Goal: Task Accomplishment & Management: Manage account settings

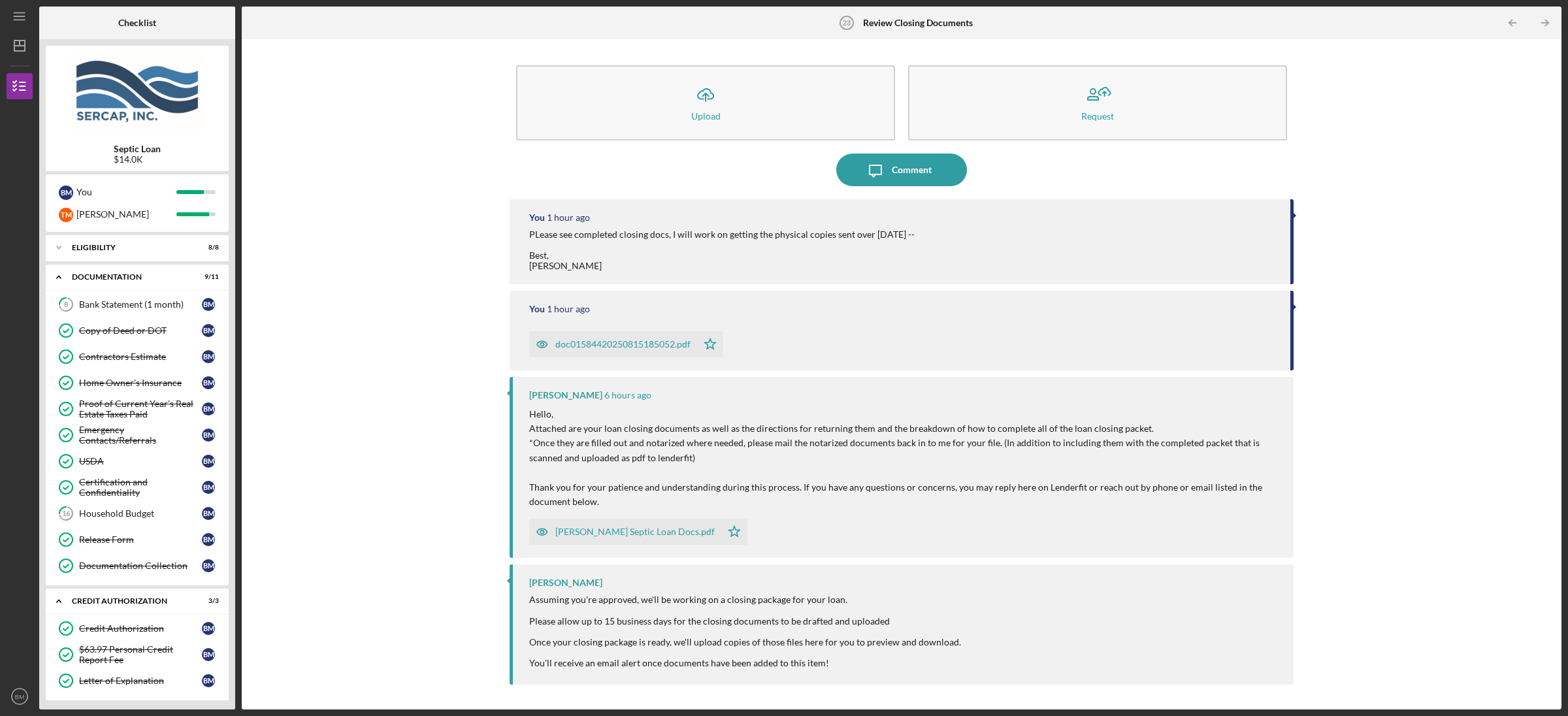
scroll to position [230, 0]
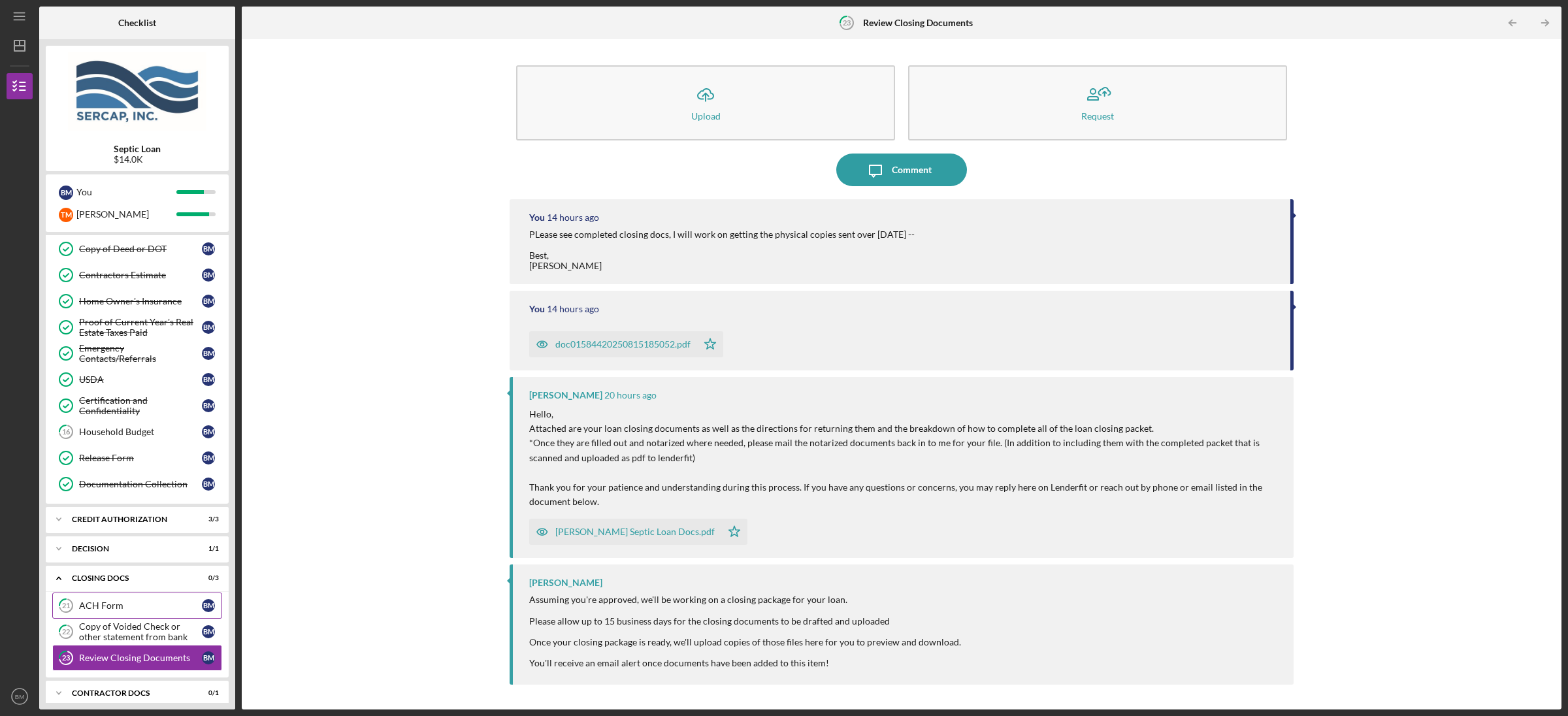
click at [117, 604] on link "21 ACH Form B M" at bounding box center [137, 606] width 169 height 26
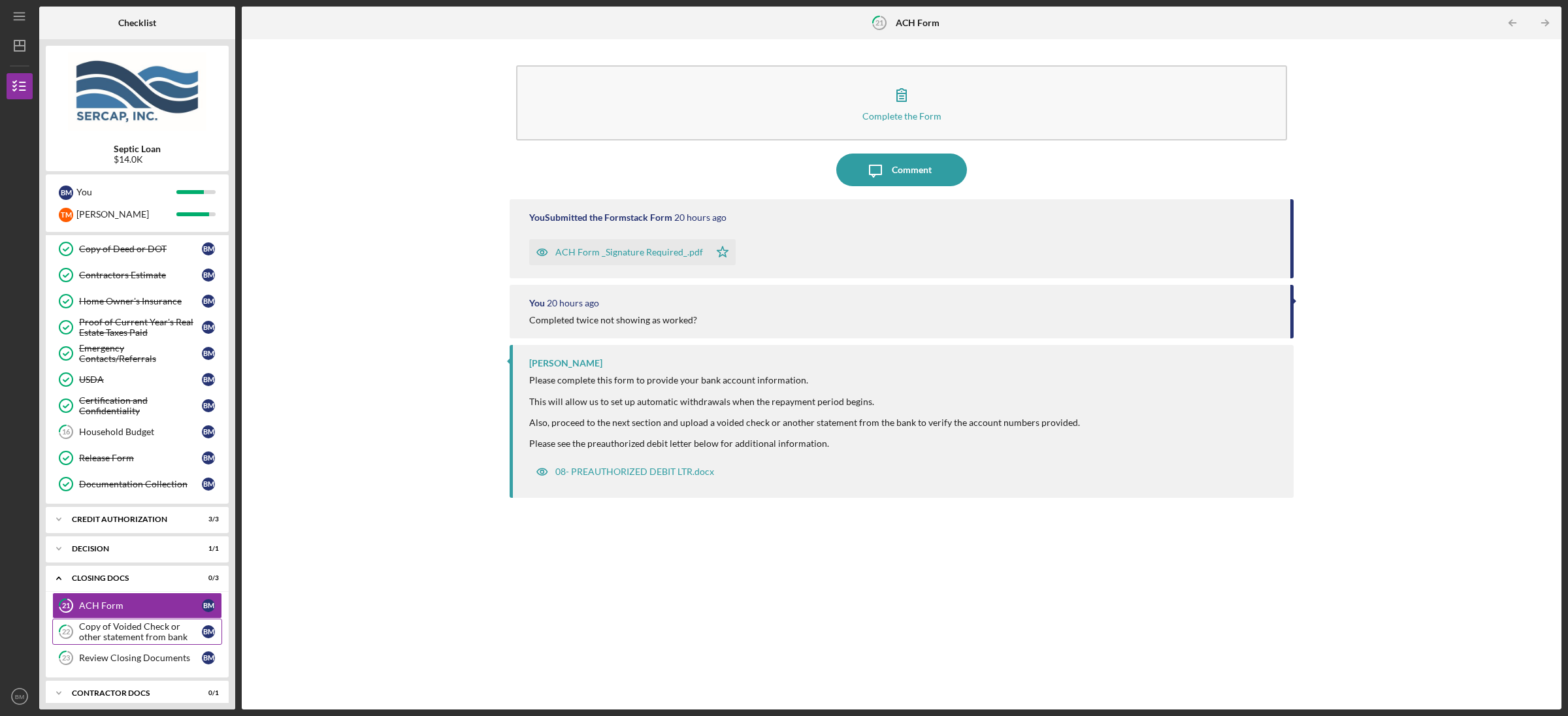
click at [120, 632] on div "Copy of Voided Check or other statement from bank" at bounding box center [139, 632] width 123 height 21
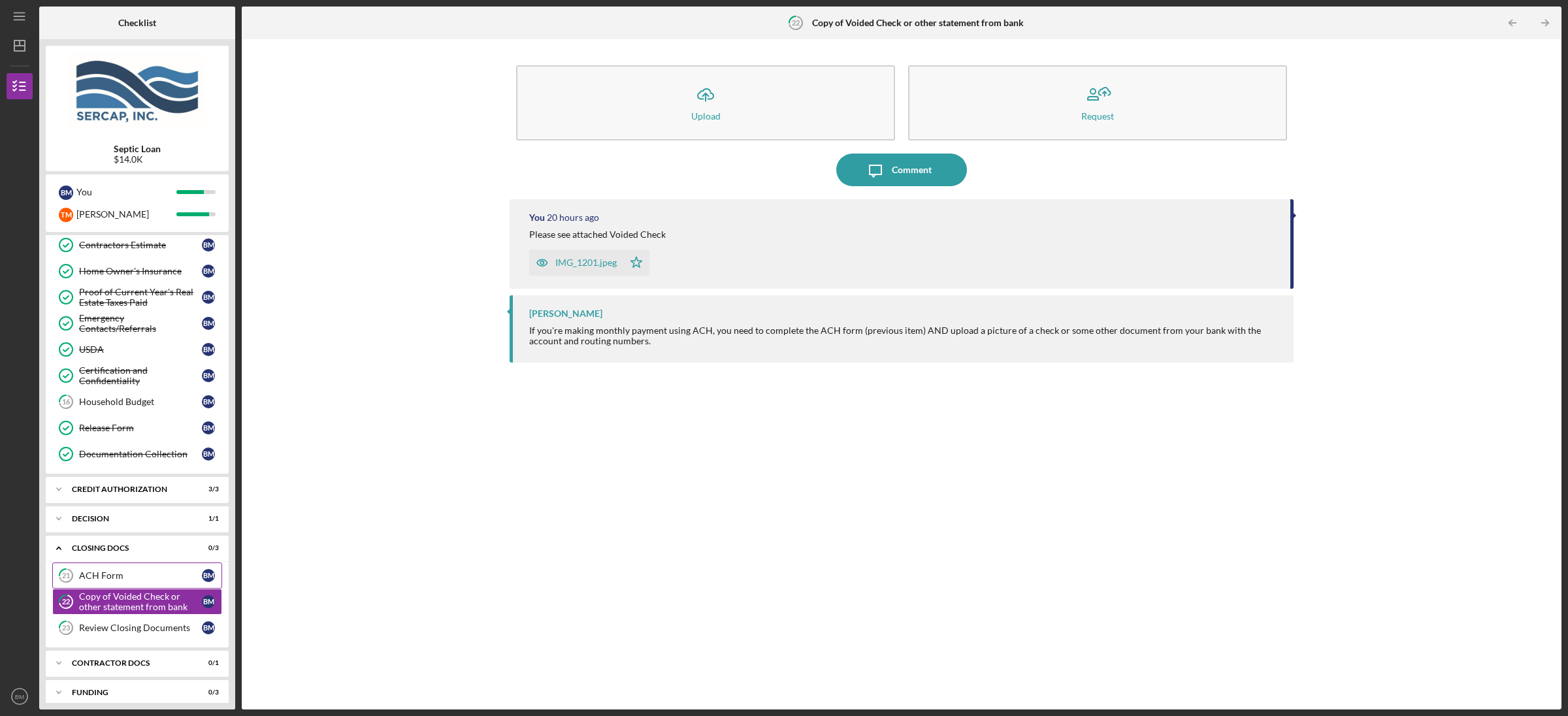
scroll to position [113, 0]
click at [118, 670] on div "Icon/Expander Contractor Docs 0 / 1" at bounding box center [137, 662] width 183 height 26
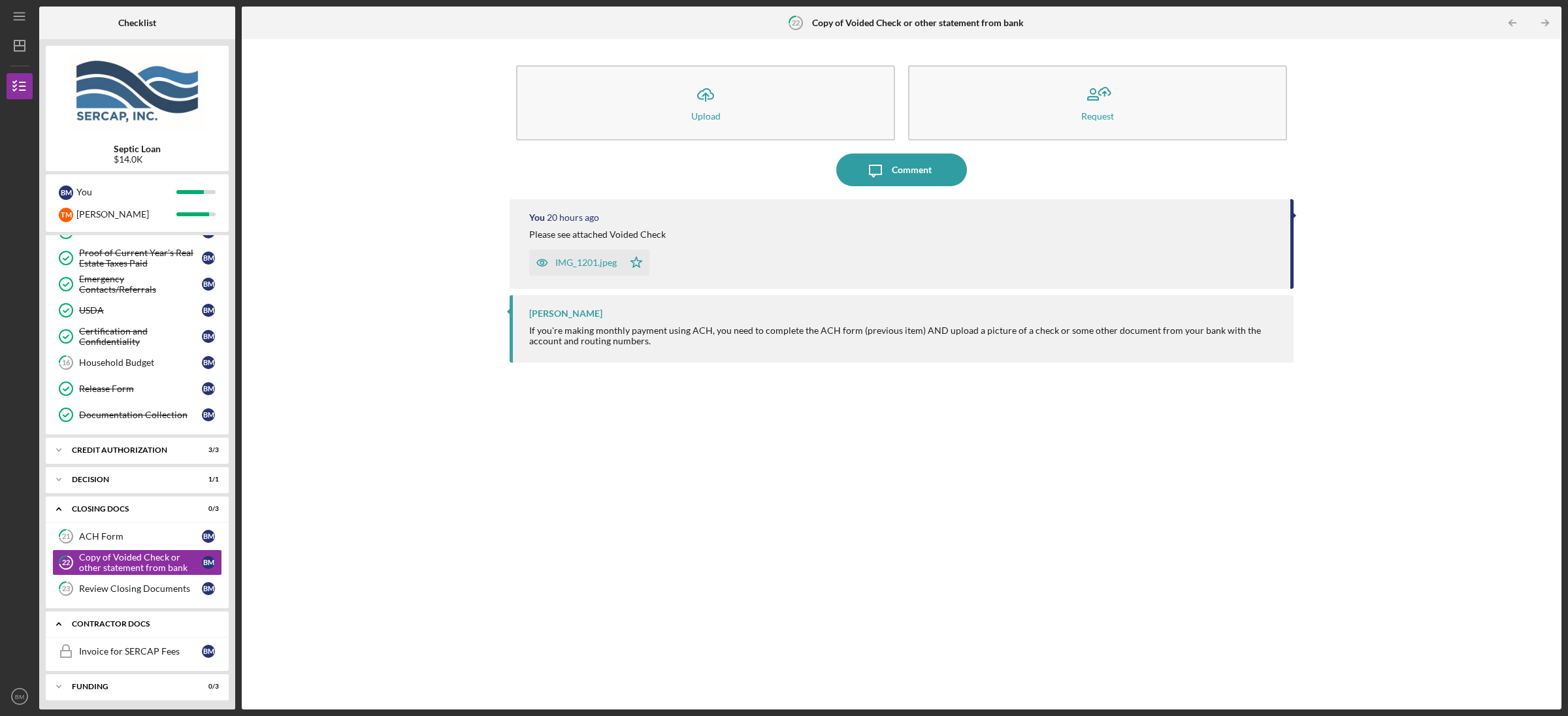
scroll to position [160, 0]
click at [120, 650] on div "Invoice for SERCAP Fees" at bounding box center [139, 647] width 123 height 10
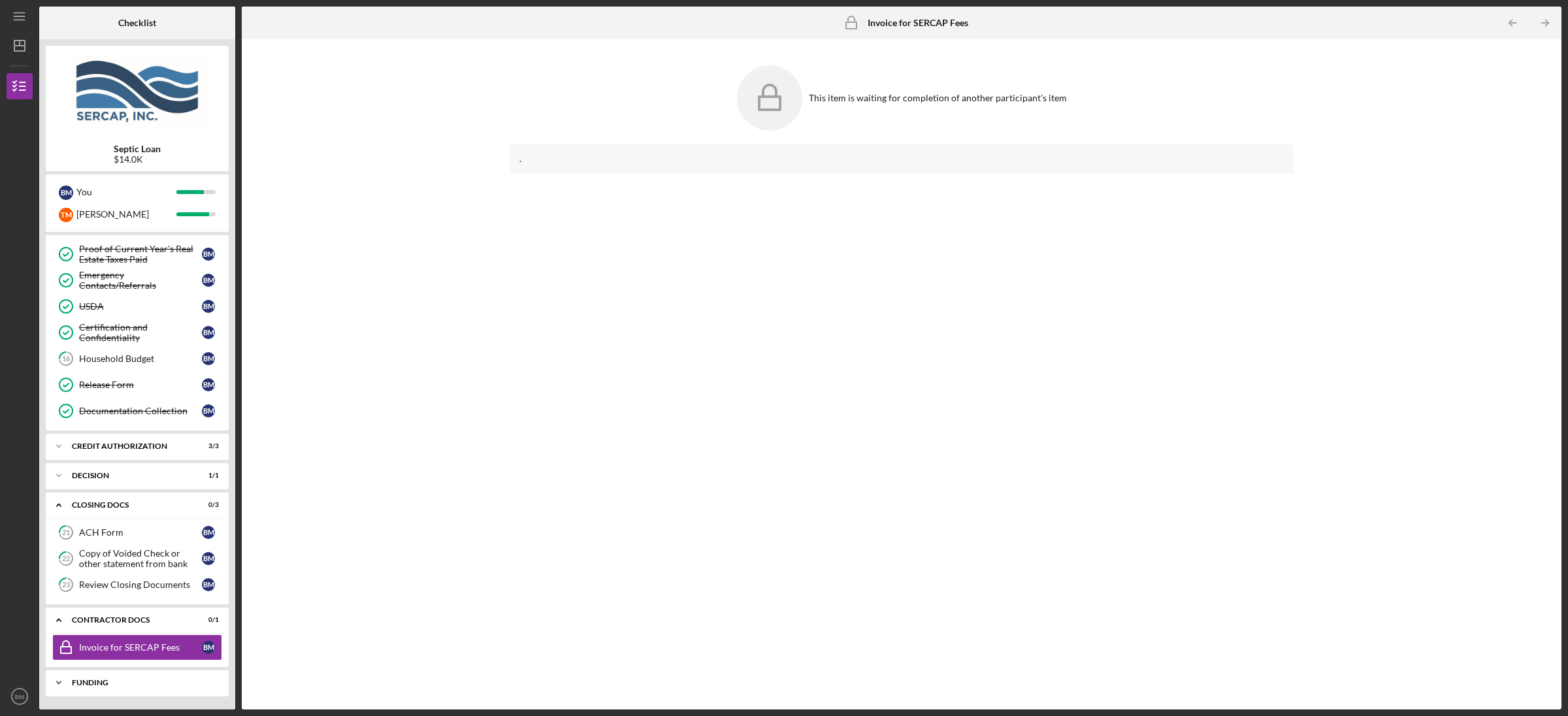
click at [118, 685] on div "Funding" at bounding box center [142, 682] width 140 height 7
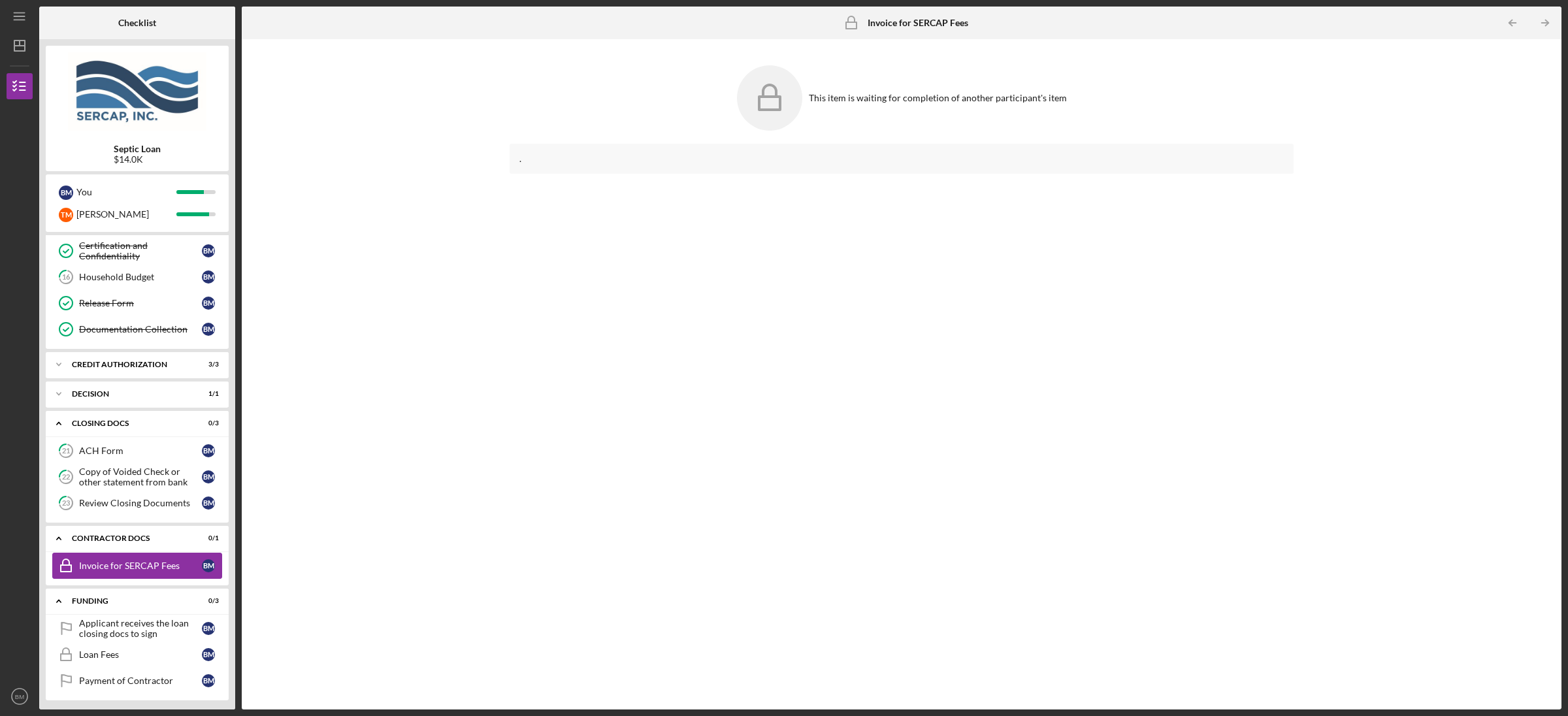
scroll to position [246, 0]
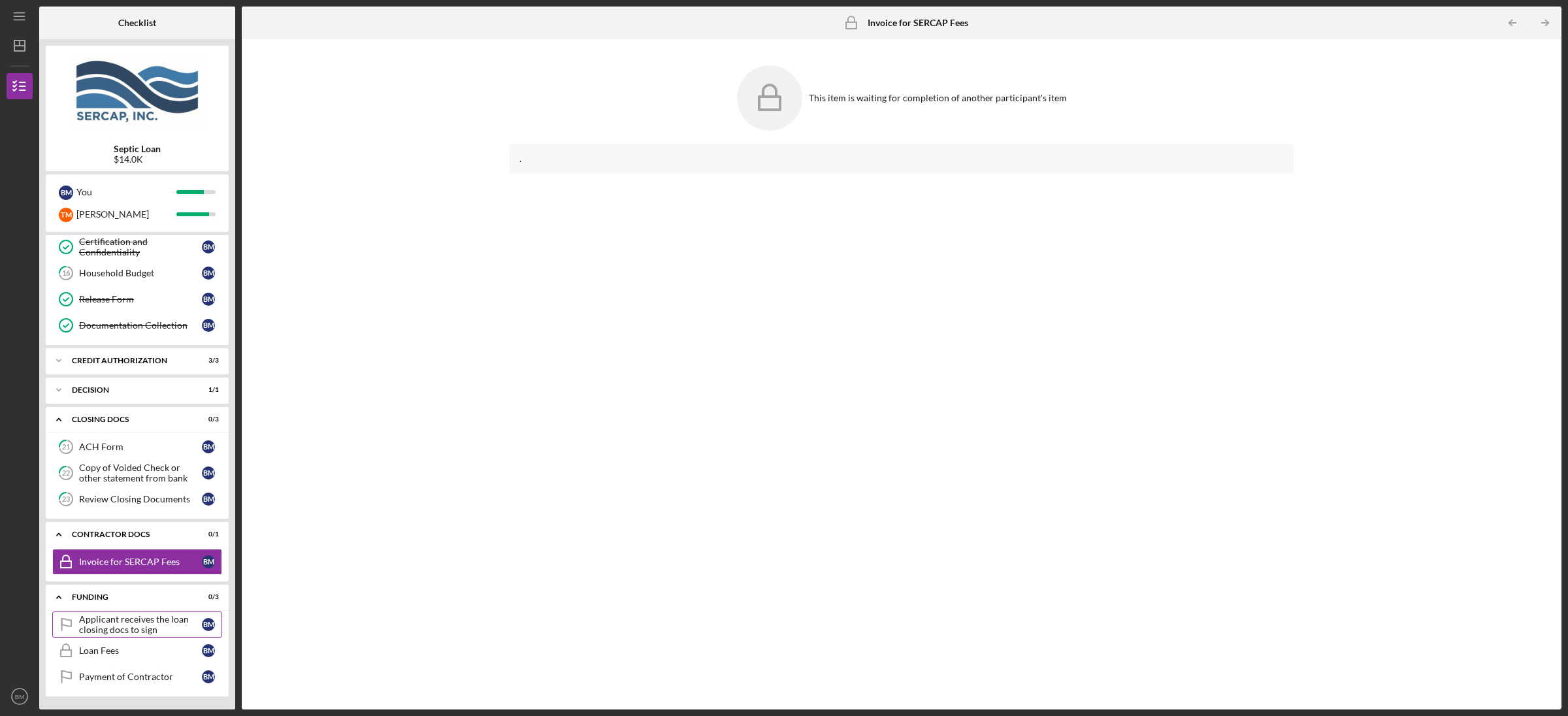
click at [123, 621] on div "Applicant receives the loan closing docs to sign" at bounding box center [139, 624] width 123 height 21
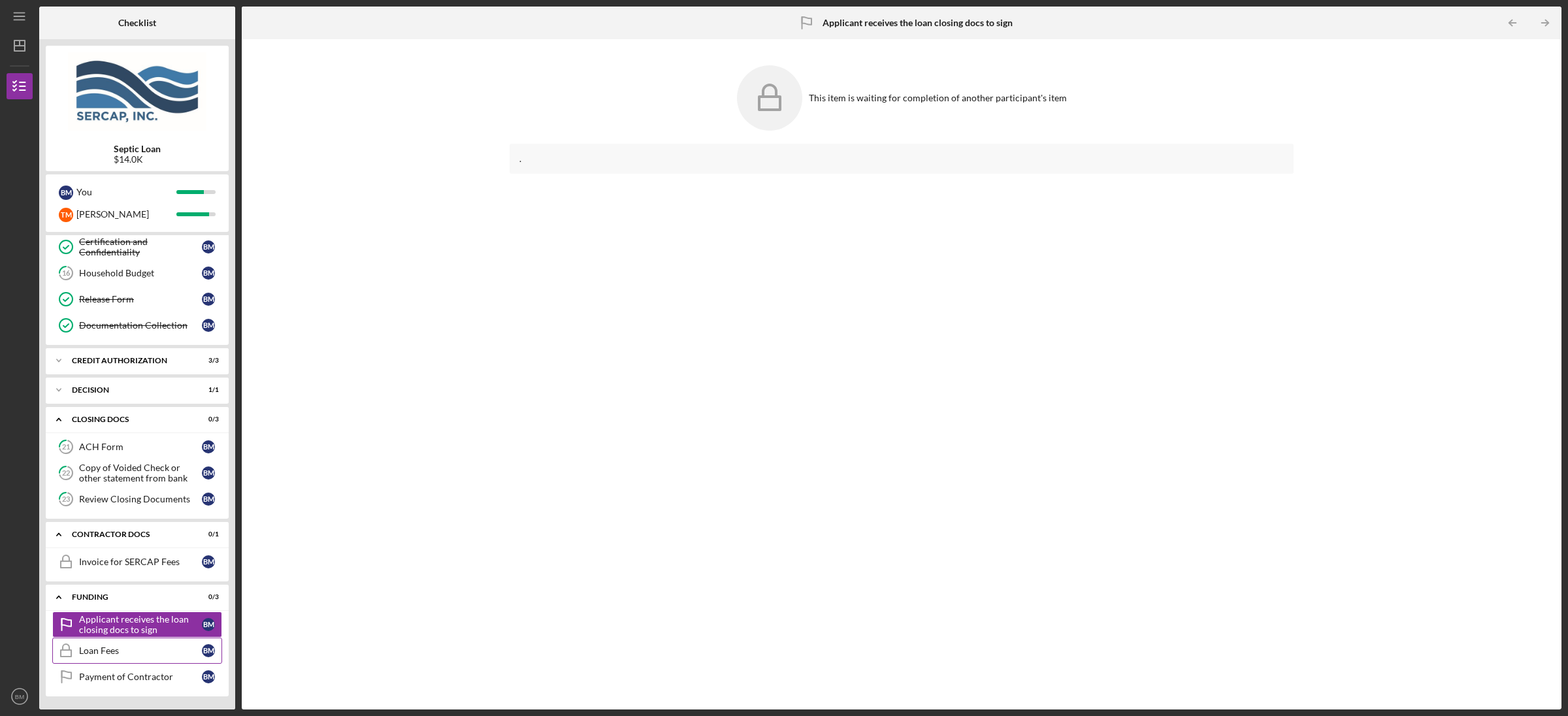
click at [120, 651] on div "Loan Fees" at bounding box center [139, 650] width 123 height 10
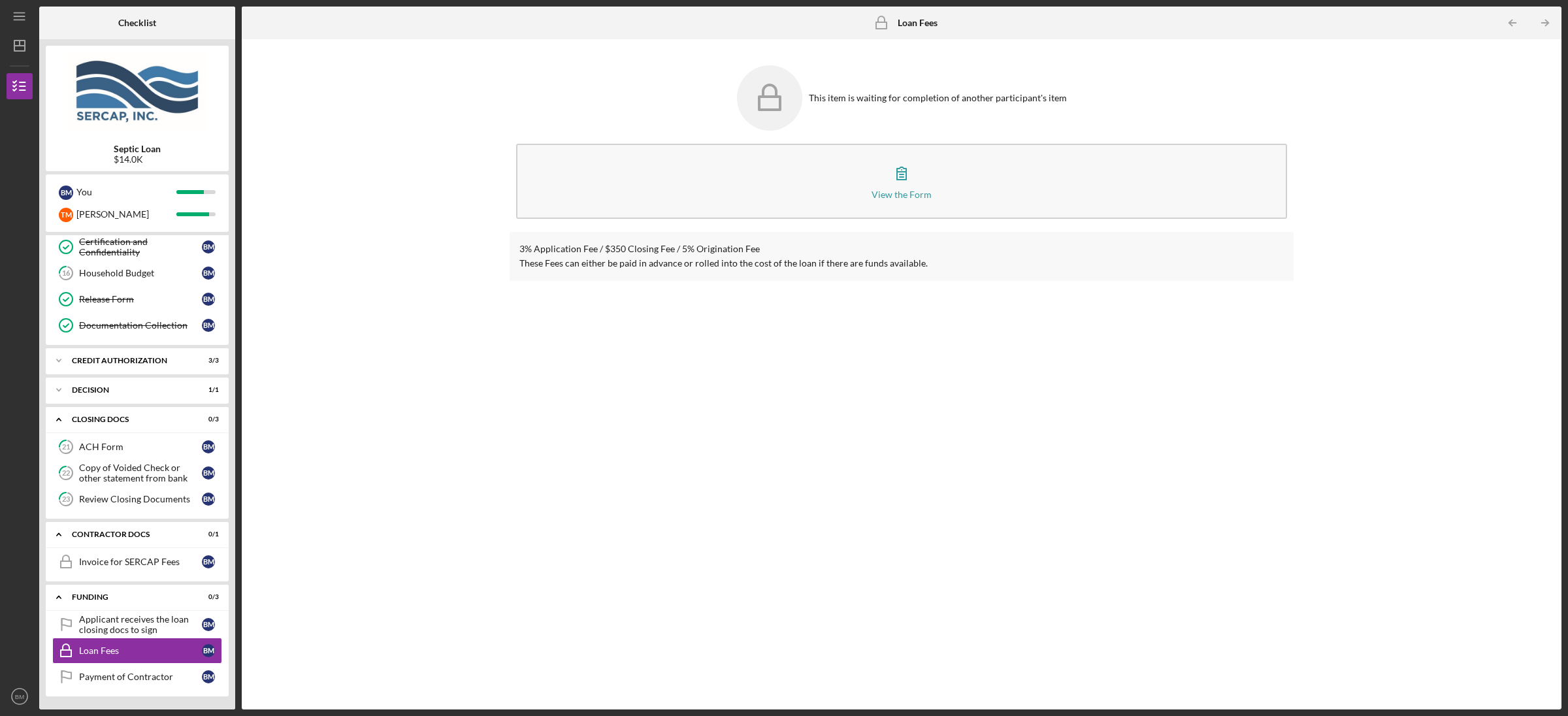
click at [116, 694] on div "Applicant receives the loan closing docs to sign Applicant receives the loan cl…" at bounding box center [137, 653] width 183 height 85
click at [117, 685] on link "Payment of Contractor Payment of Contractor B M" at bounding box center [137, 677] width 169 height 26
